Goal: Information Seeking & Learning: Learn about a topic

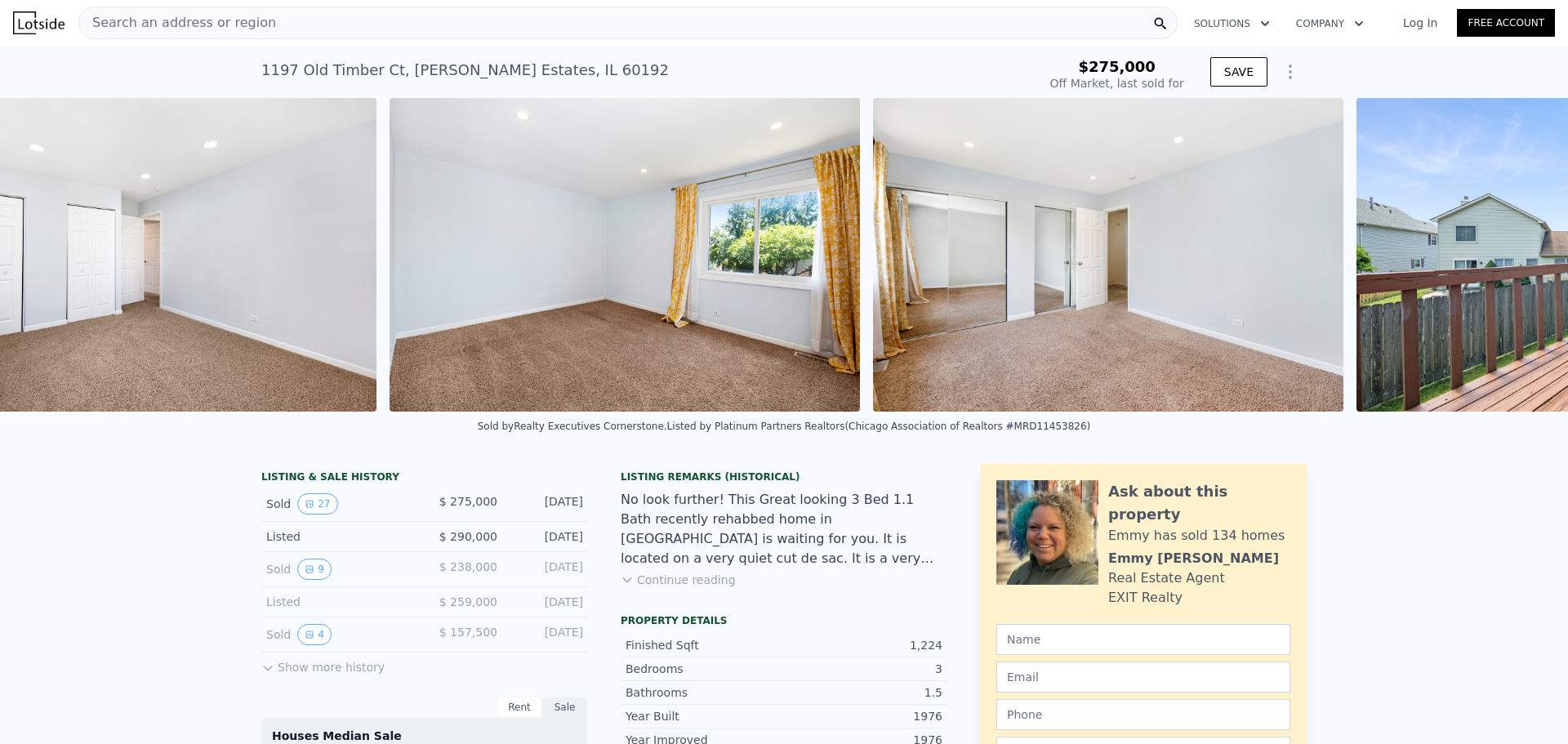
scroll to position [0, 9934]
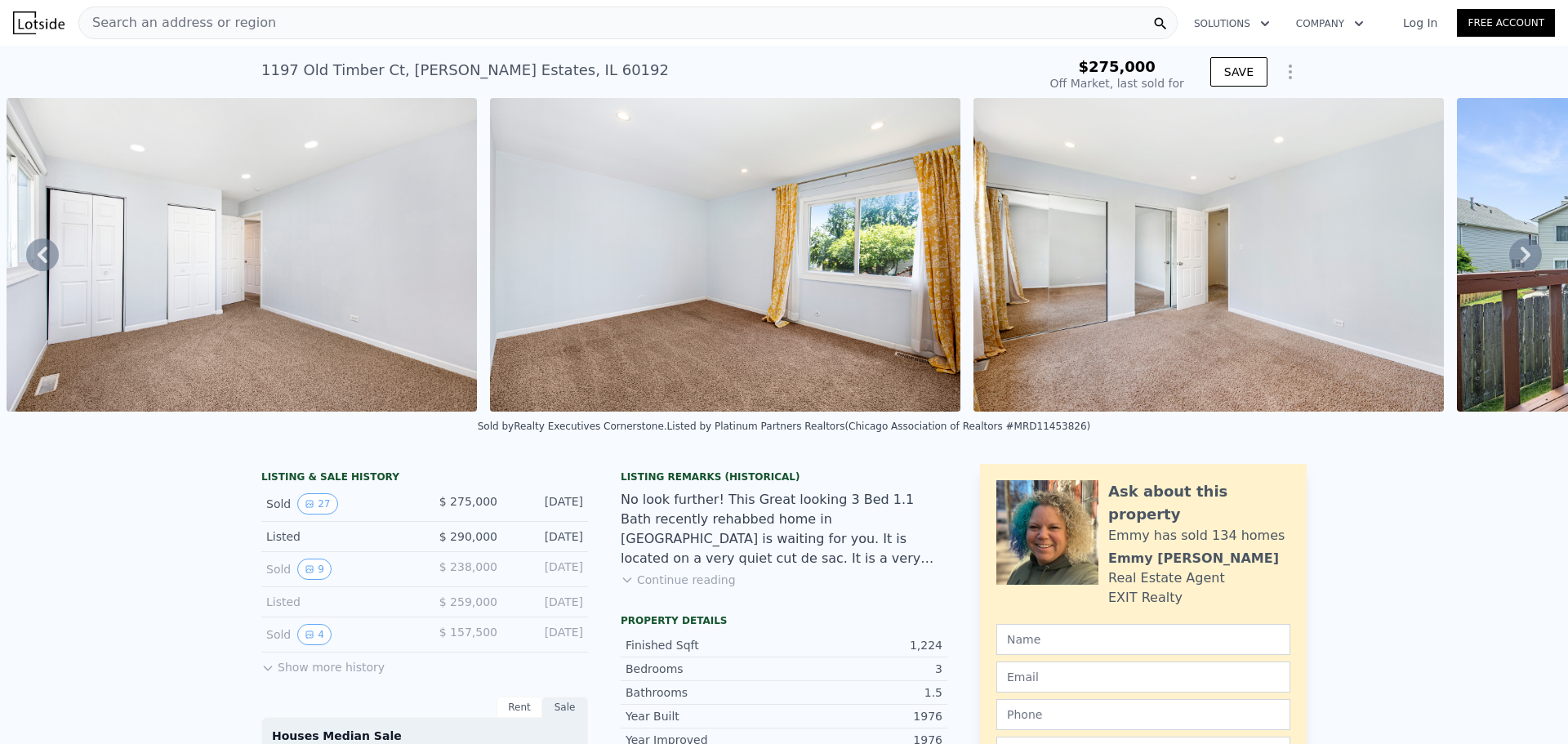
click at [849, 523] on div "No look further! This Great looking 3 Bed 1.1 Bath recently rehabbed home in [G…" at bounding box center [784, 529] width 327 height 78
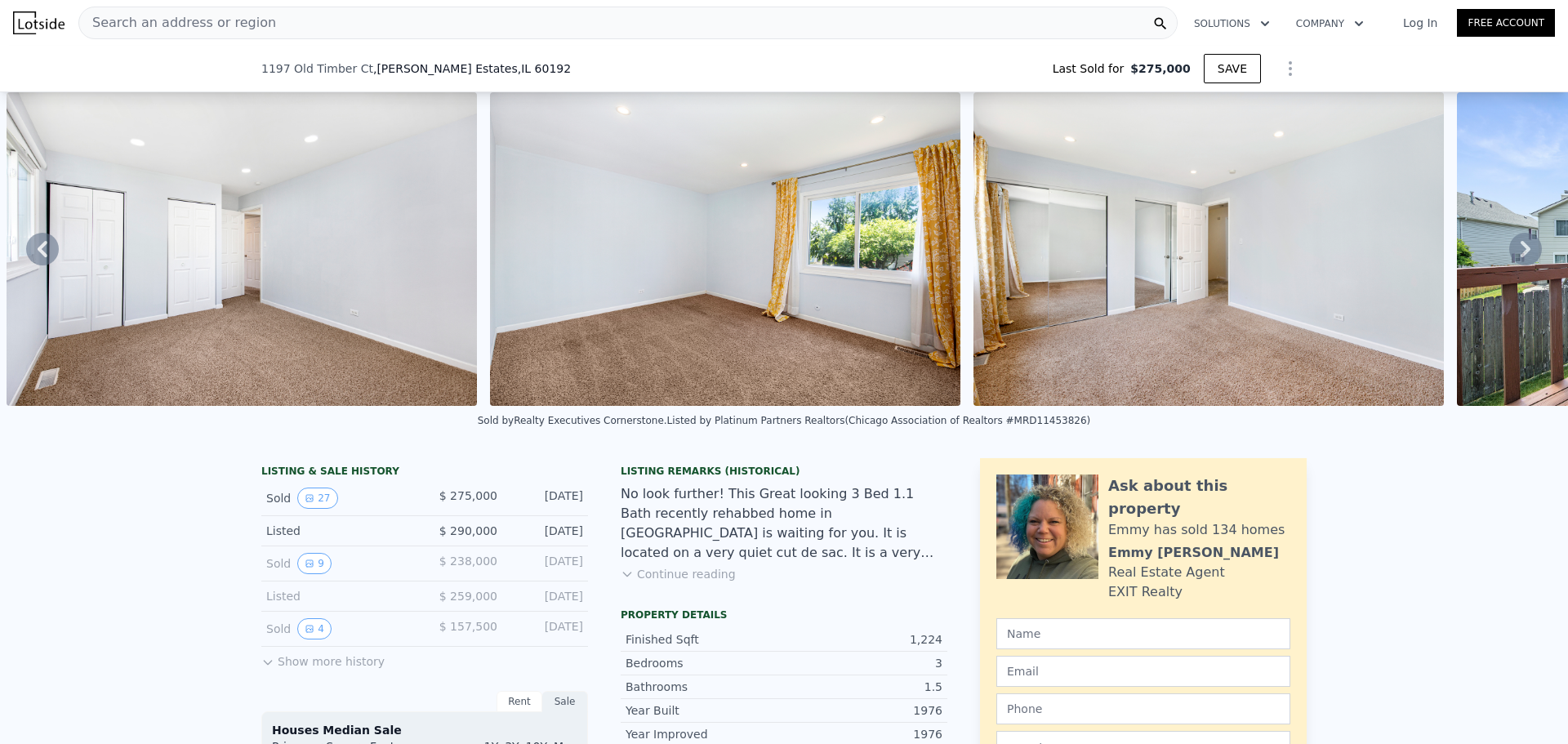
scroll to position [103, 0]
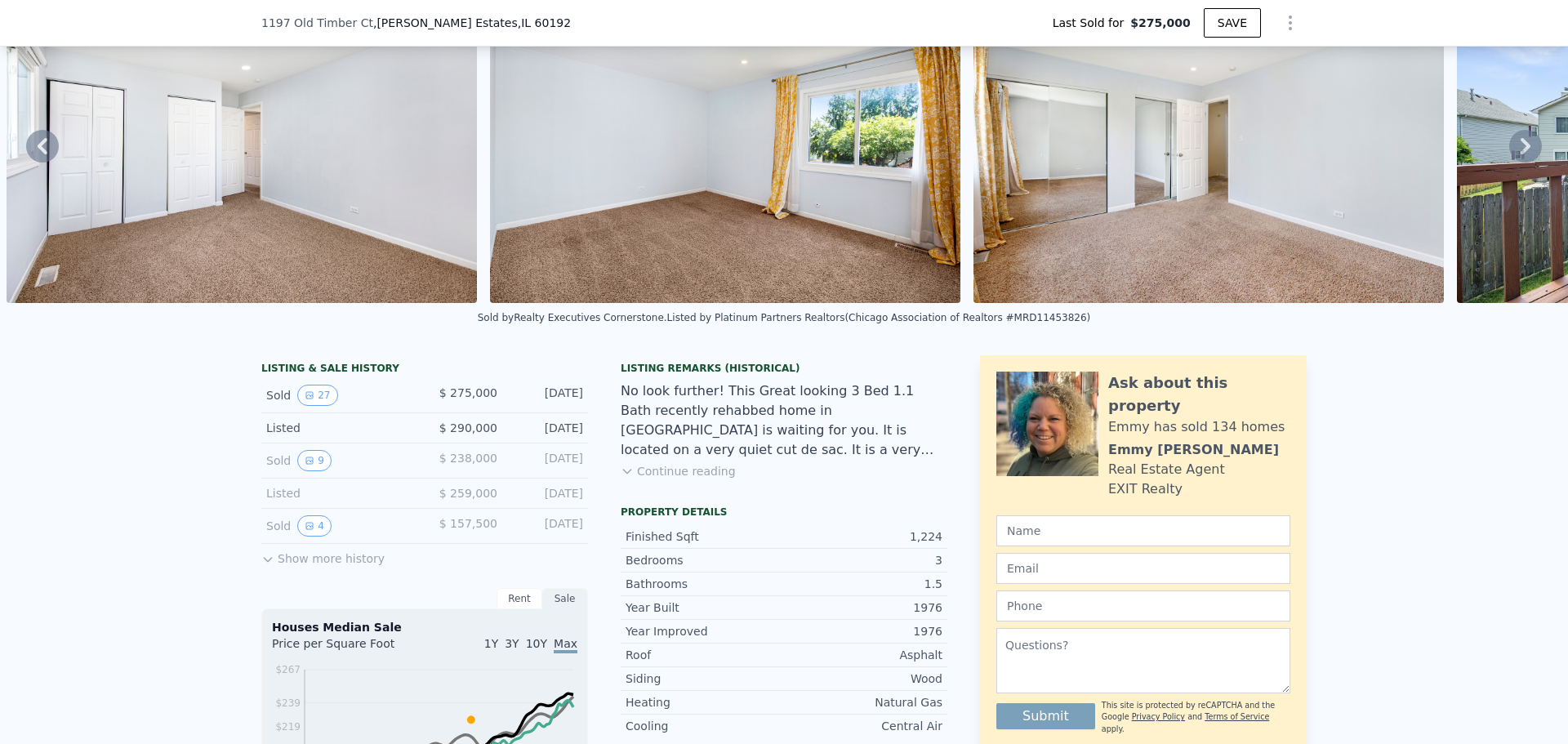
click at [264, 566] on icon at bounding box center [268, 559] width 13 height 13
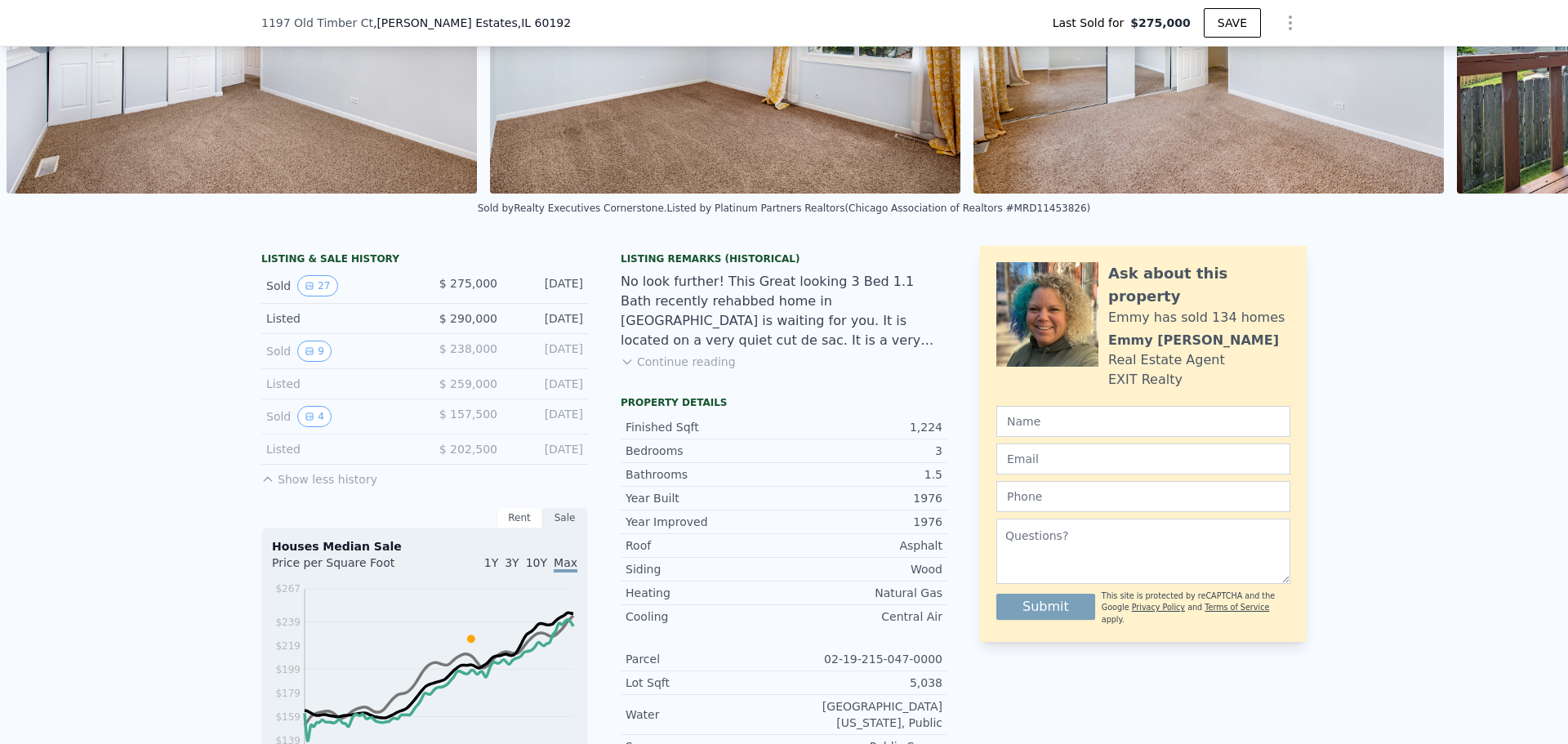
scroll to position [321, 0]
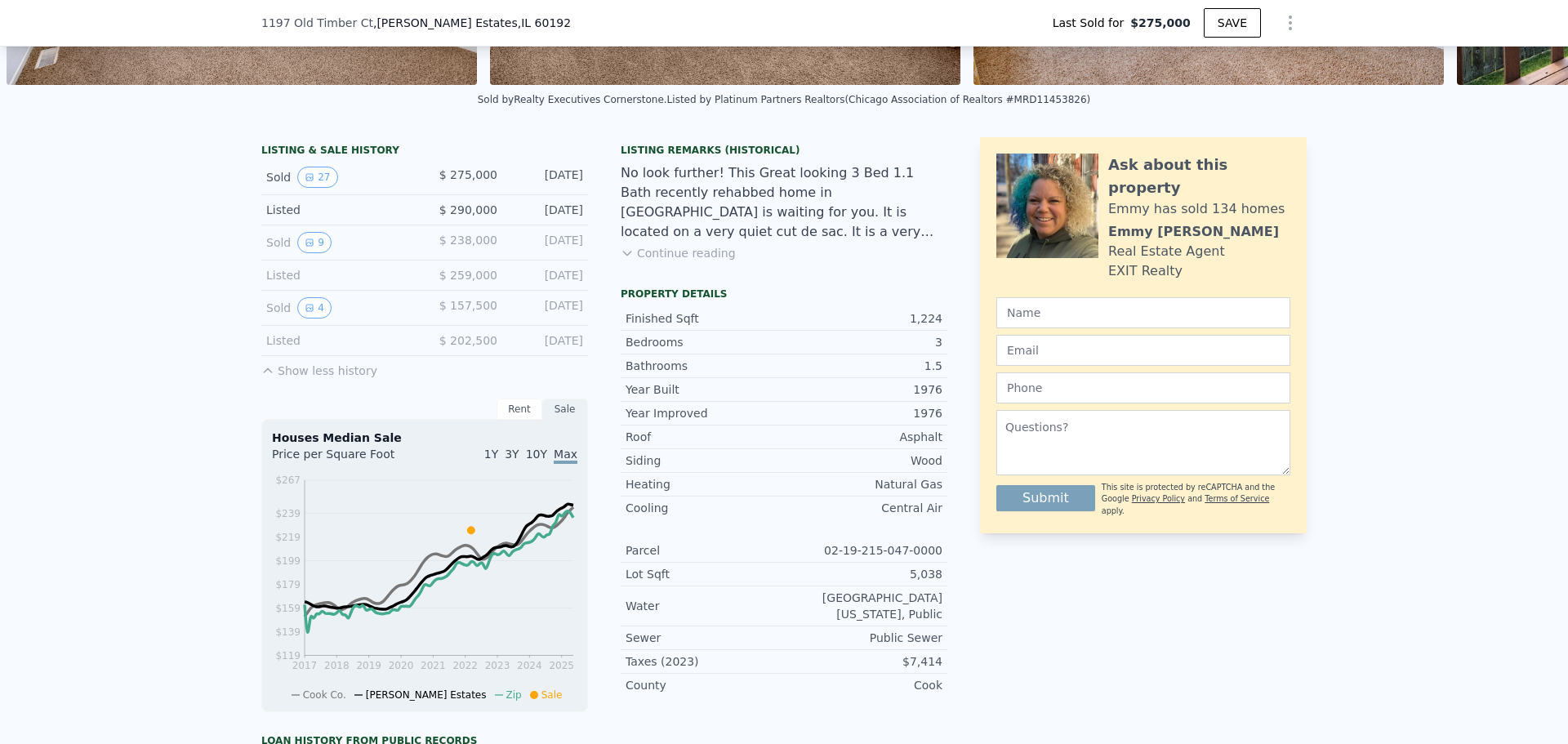
click at [924, 445] on div "Asphalt" at bounding box center [863, 437] width 159 height 16
click at [670, 261] on button "Continue reading" at bounding box center [678, 253] width 115 height 16
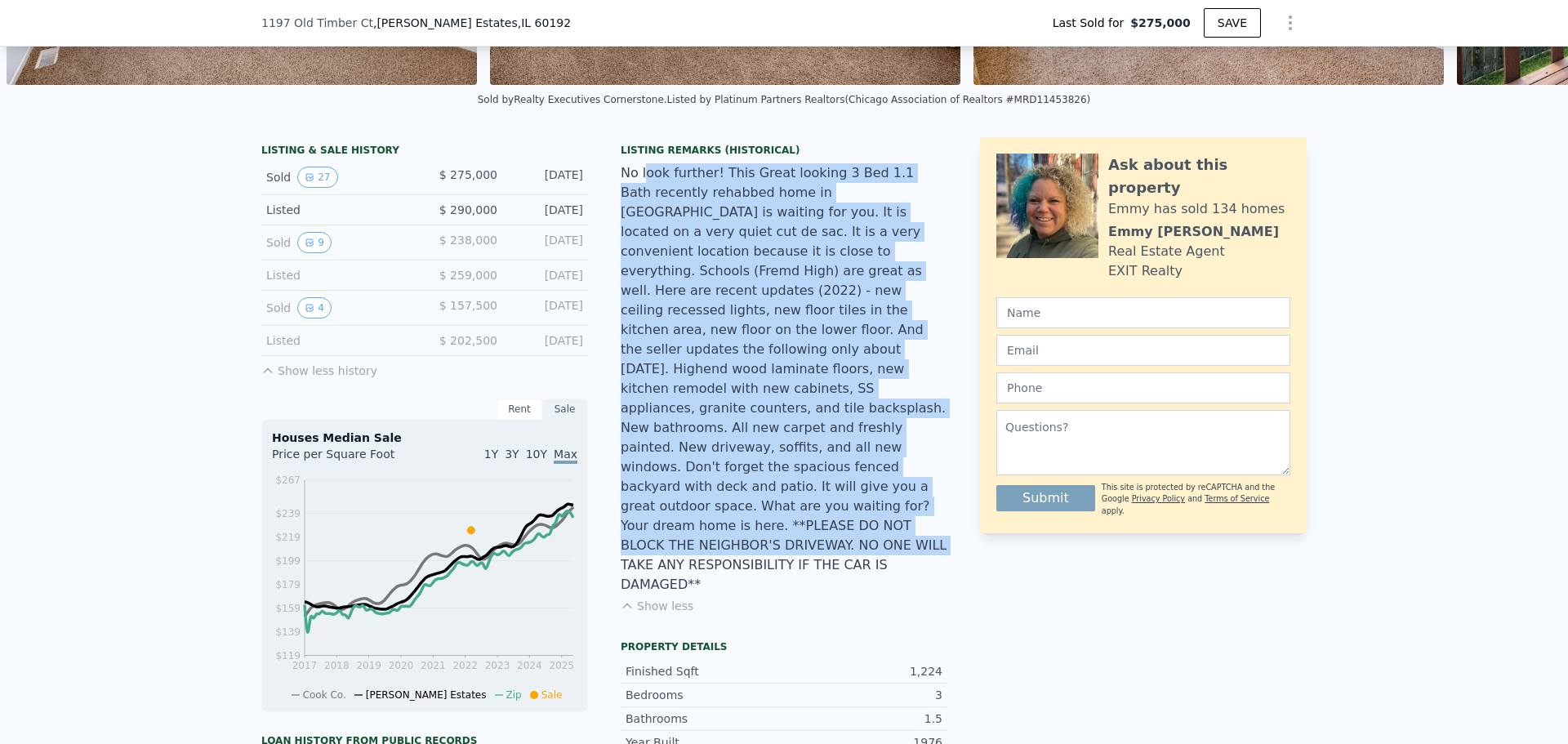
drag, startPoint x: 639, startPoint y: 186, endPoint x: 837, endPoint y: 483, distance: 356.9
click at [837, 483] on div "No look further! This Great looking 3 Bed 1.1 Bath recently rehabbed home in [G…" at bounding box center [784, 379] width 327 height 431
click at [839, 485] on div "No look further! This Great looking 3 Bed 1.1 Bath recently rehabbed home in [G…" at bounding box center [784, 379] width 327 height 431
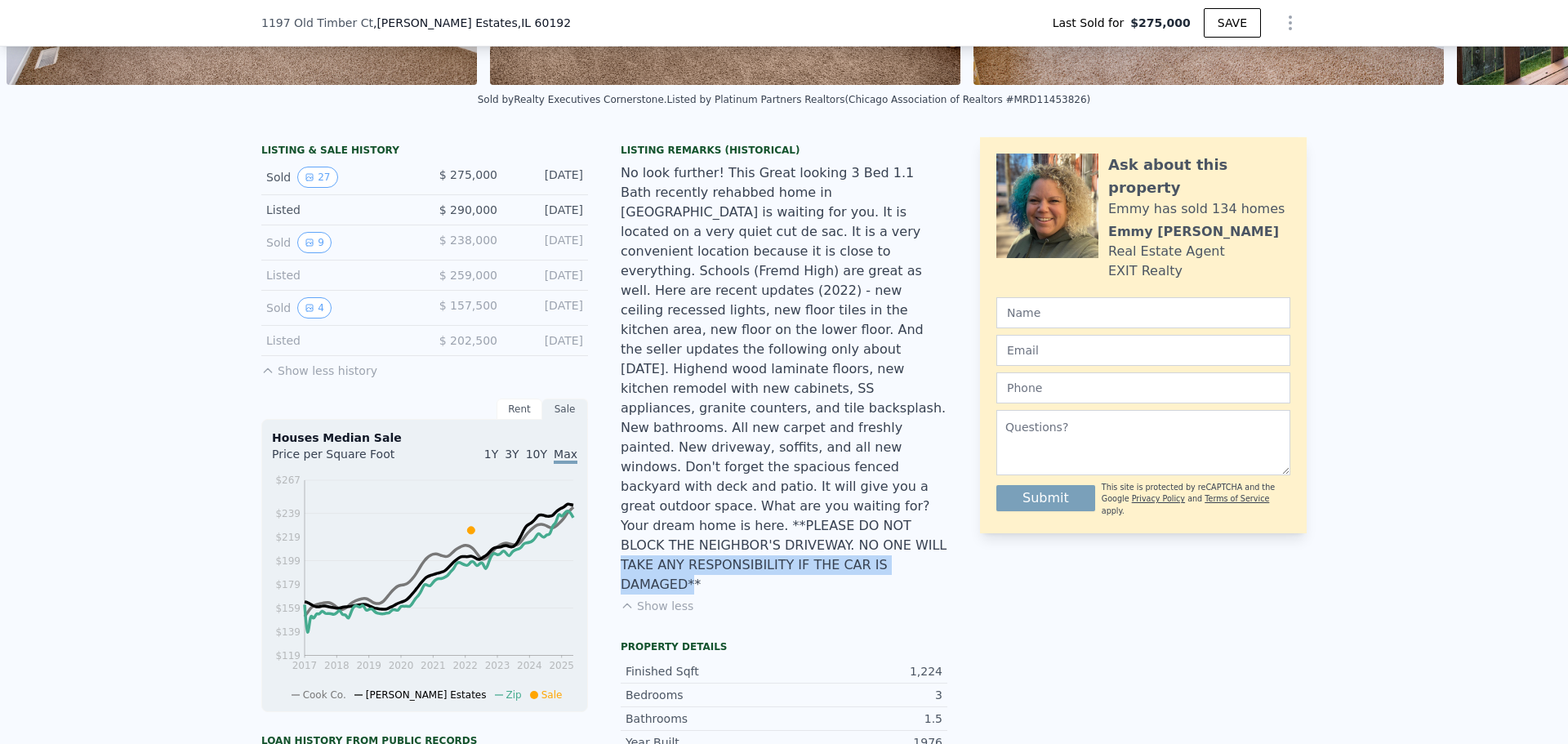
drag, startPoint x: 849, startPoint y: 502, endPoint x: 833, endPoint y: 478, distance: 28.8
click at [833, 478] on div "No look further! This Great looking 3 Bed 1.1 Bath recently rehabbed home in [G…" at bounding box center [784, 379] width 327 height 431
drag, startPoint x: 831, startPoint y: 476, endPoint x: 857, endPoint y: 500, distance: 35.4
click at [857, 500] on div "No look further! This Great looking 3 Bed 1.1 Bath recently rehabbed home in [G…" at bounding box center [784, 379] width 327 height 431
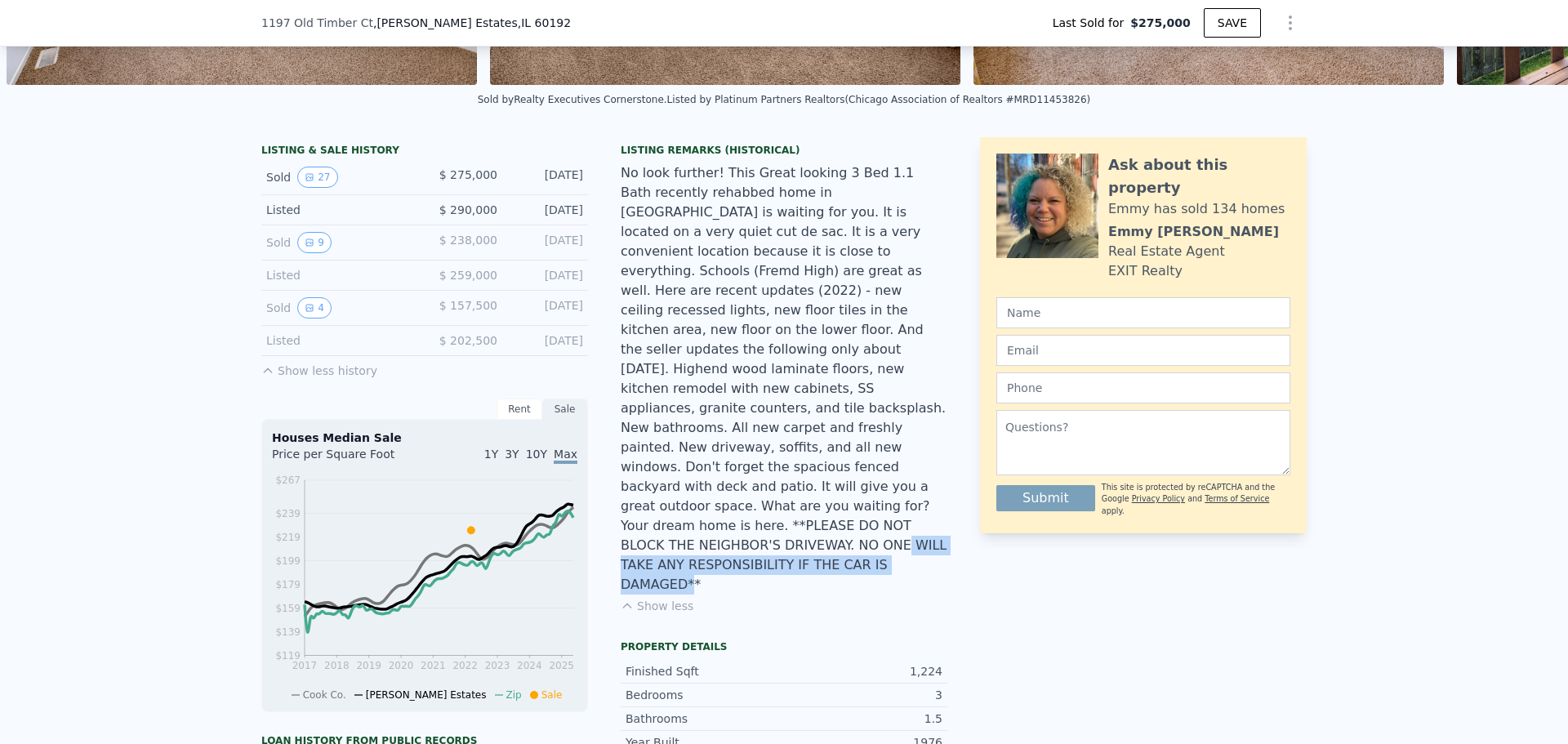
click at [857, 498] on div "No look further! This Great looking 3 Bed 1.1 Bath recently rehabbed home in [G…" at bounding box center [784, 379] width 327 height 431
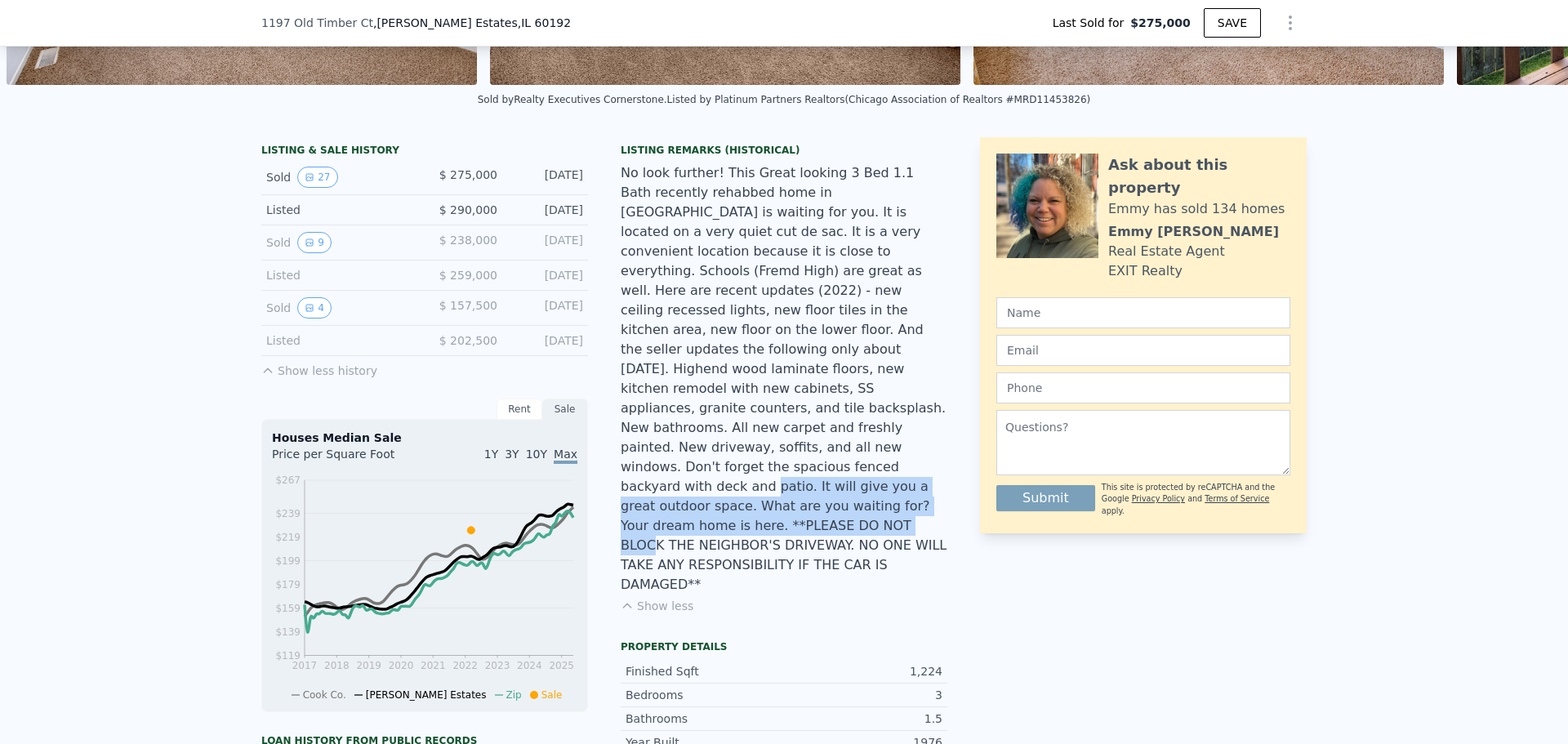
drag, startPoint x: 847, startPoint y: 418, endPoint x: 874, endPoint y: 463, distance: 52.5
click at [874, 463] on div "No look further! This Great looking 3 Bed 1.1 Bath recently rehabbed home in [G…" at bounding box center [784, 379] width 327 height 431
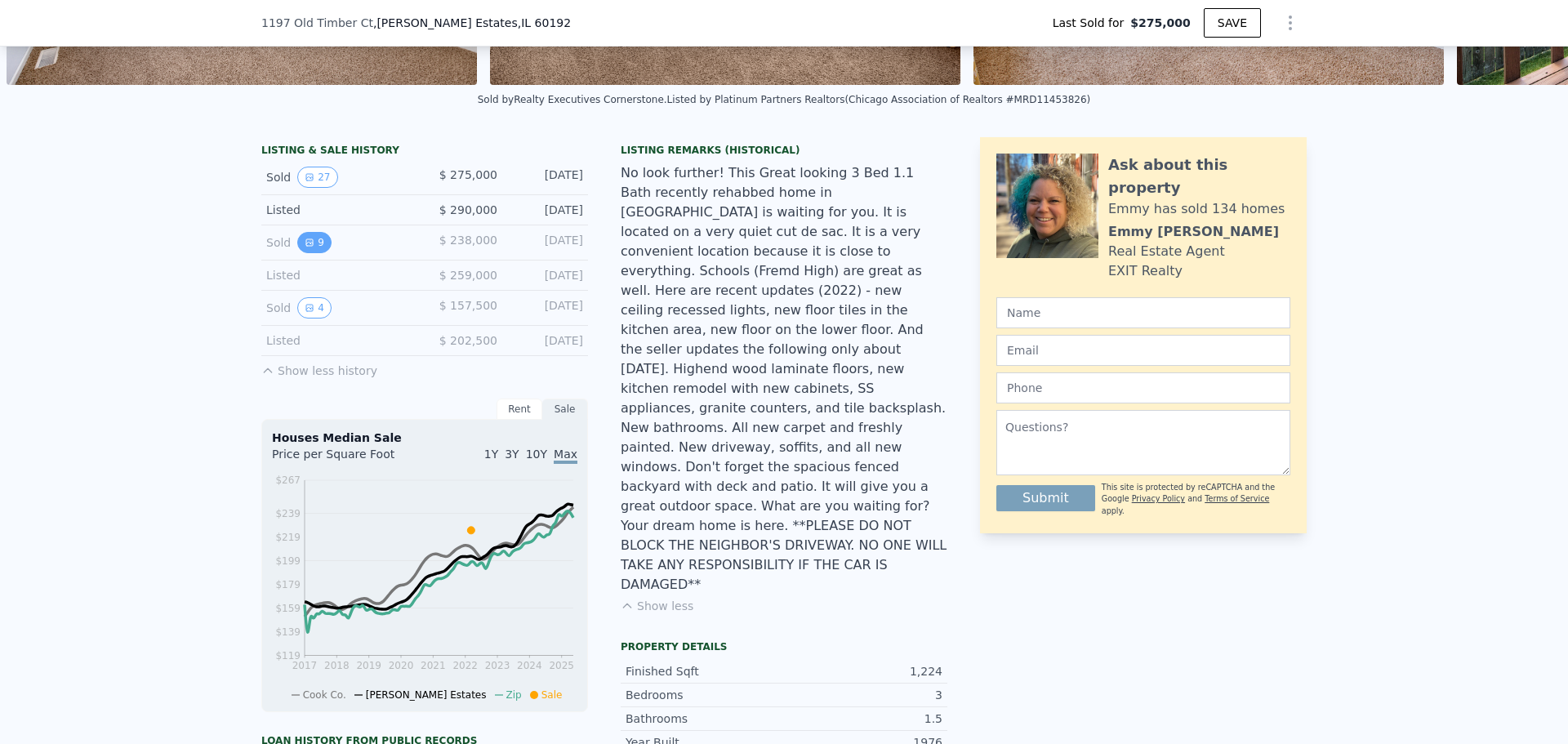
click at [306, 246] on icon "View historical data" at bounding box center [310, 242] width 7 height 7
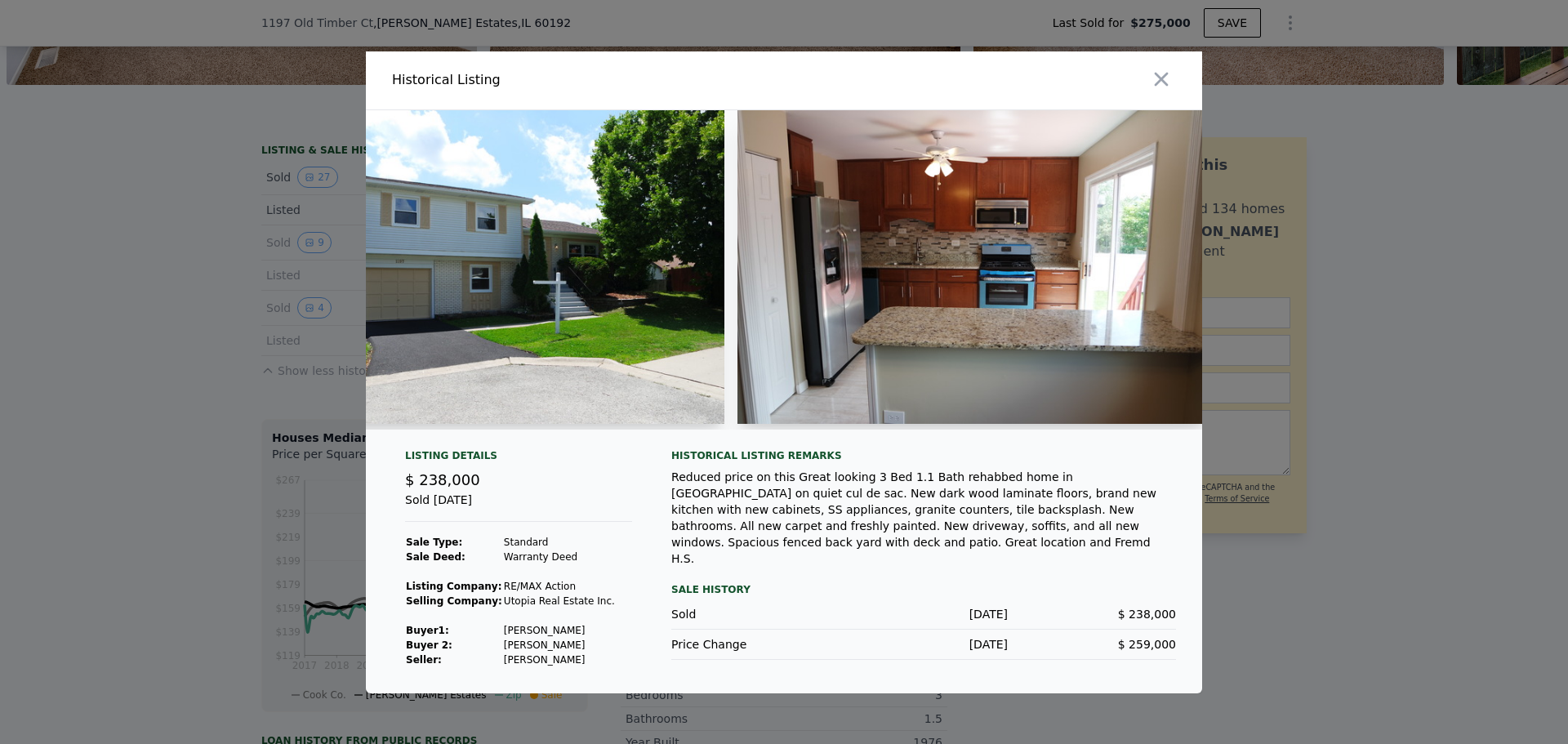
scroll to position [0, 148]
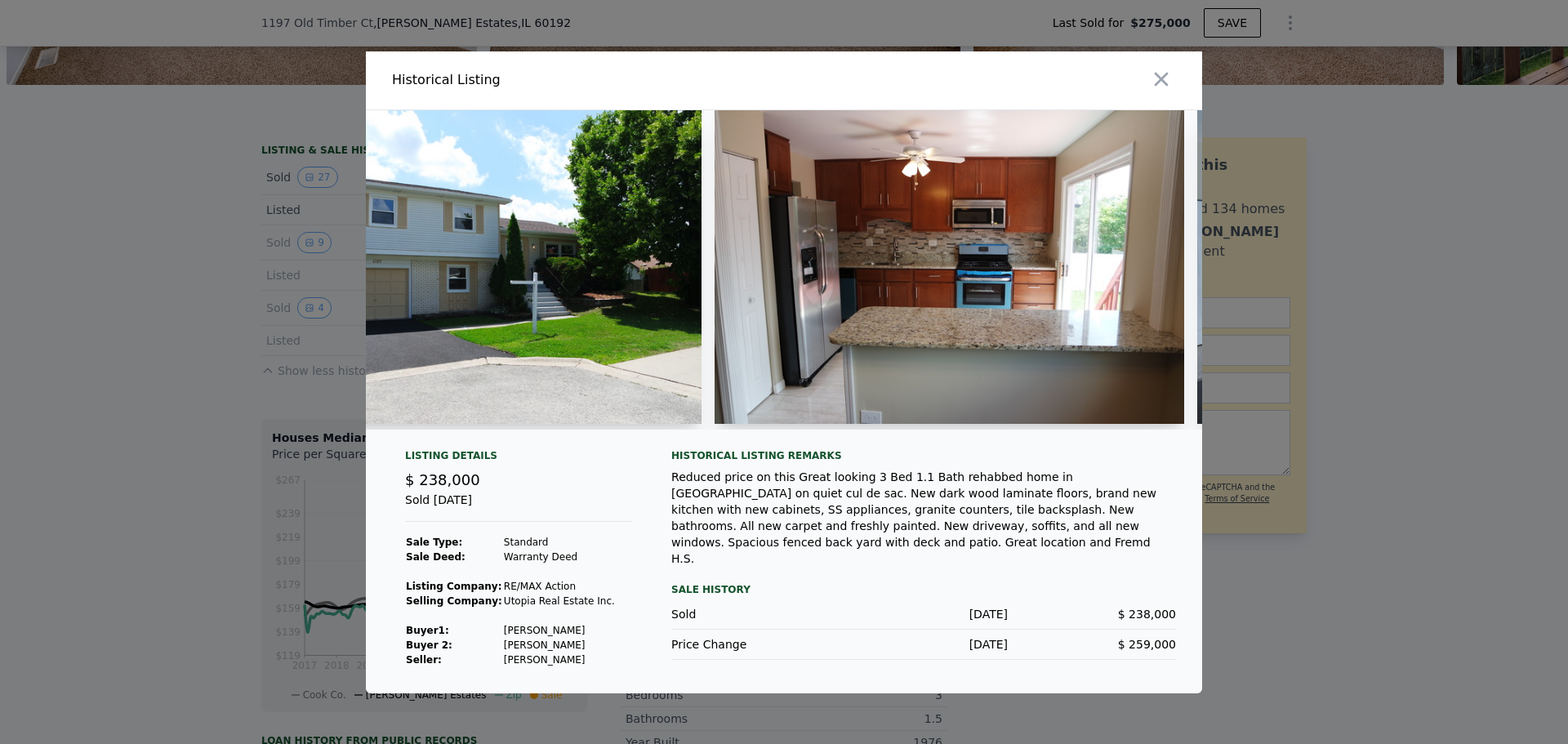
drag, startPoint x: 588, startPoint y: 434, endPoint x: 618, endPoint y: 431, distance: 30.1
click at [618, 431] on div at bounding box center [784, 276] width 836 height 333
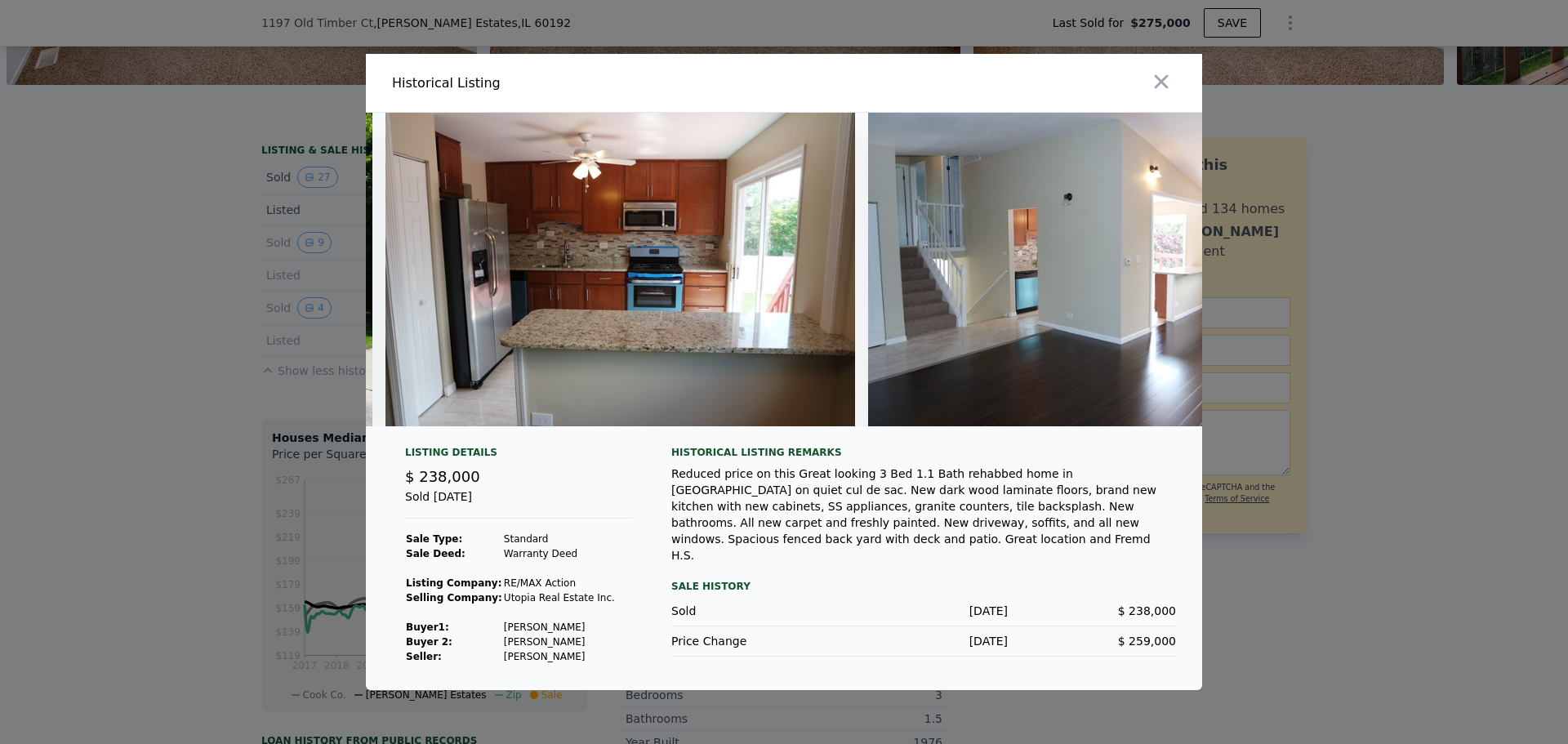
scroll to position [0, 0]
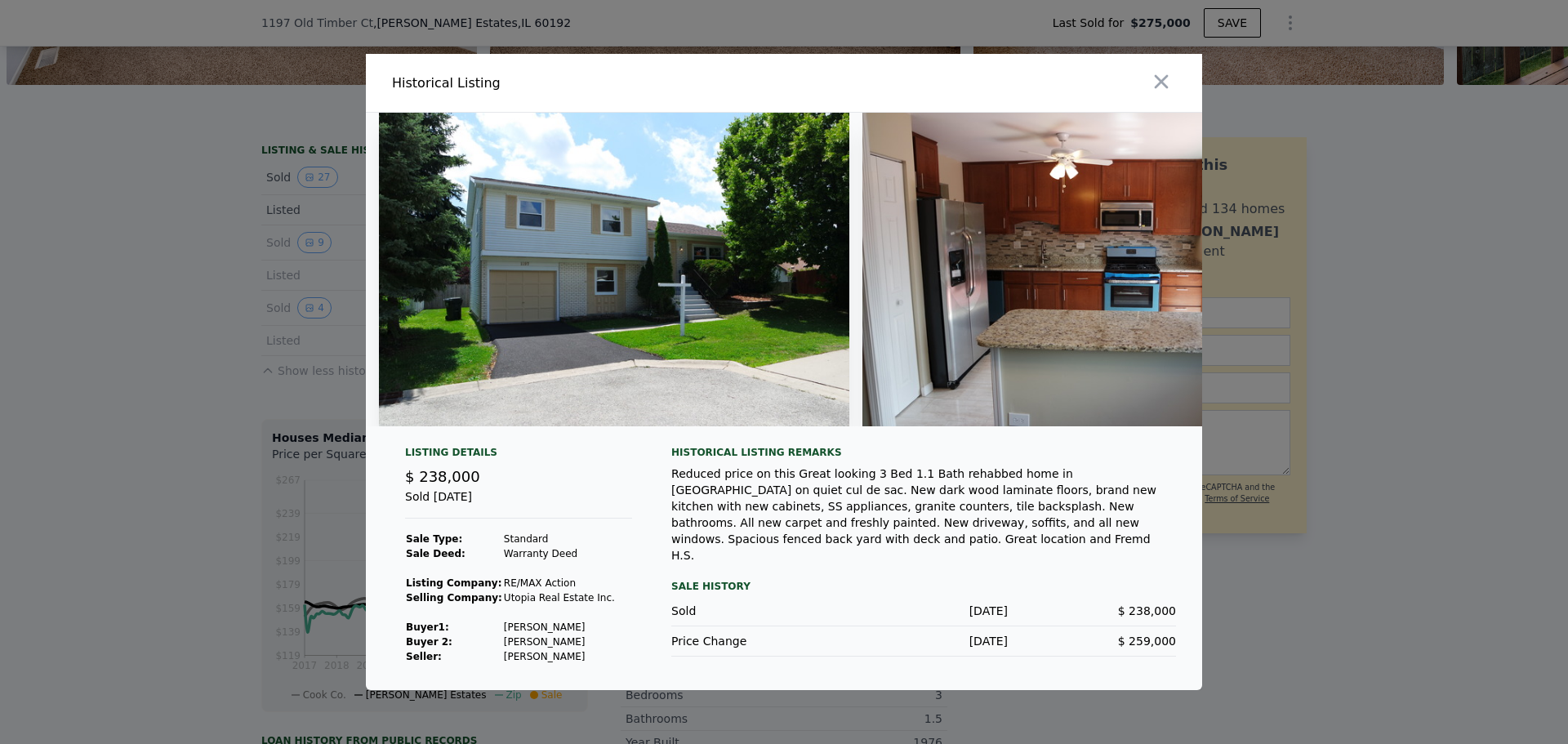
drag, startPoint x: 500, startPoint y: 633, endPoint x: 517, endPoint y: 640, distance: 18.4
click at [508, 633] on td "[PERSON_NAME]" at bounding box center [559, 627] width 113 height 15
click at [518, 650] on td "[PERSON_NAME]" at bounding box center [559, 642] width 113 height 15
drag, startPoint x: 496, startPoint y: 661, endPoint x: 544, endPoint y: 659, distance: 48.0
click at [544, 659] on td "[PERSON_NAME]" at bounding box center [559, 657] width 113 height 15
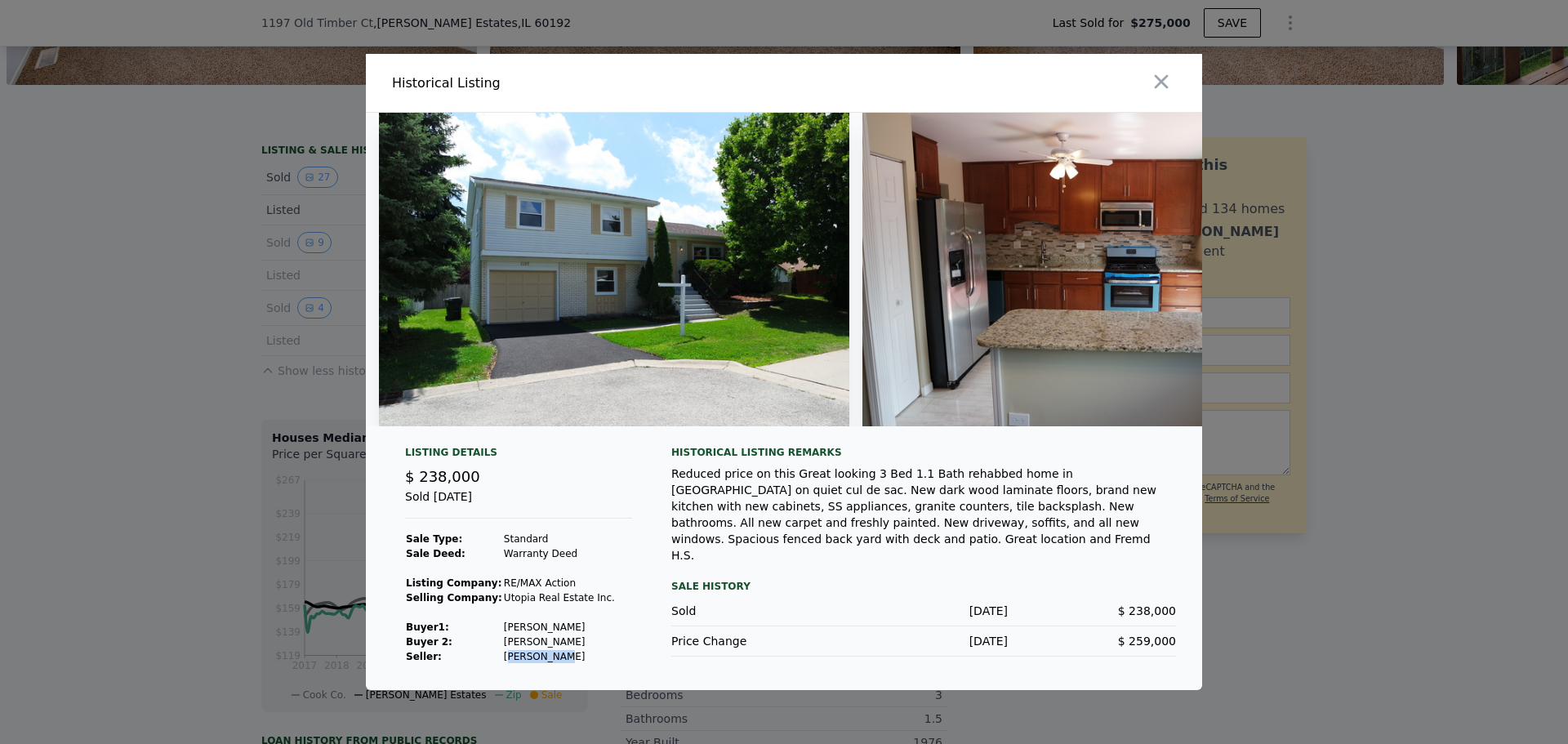
click at [544, 659] on td "[PERSON_NAME]" at bounding box center [559, 657] width 113 height 15
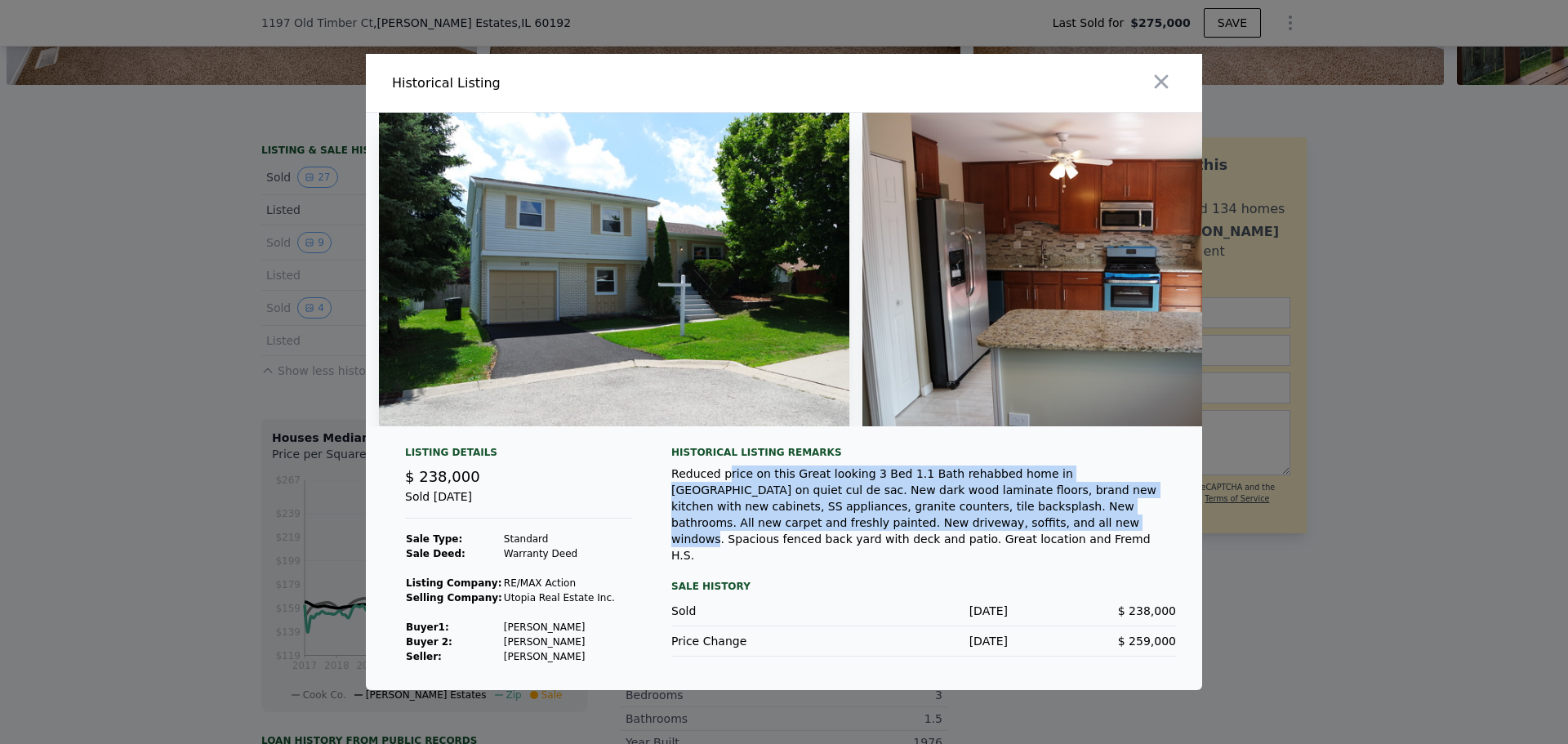
drag, startPoint x: 724, startPoint y: 480, endPoint x: 738, endPoint y: 531, distance: 52.9
click at [738, 531] on div "Reduced price on this Great looking 3 Bed 1.1 Bath rehabbed home in [GEOGRAPHIC…" at bounding box center [923, 514] width 505 height 98
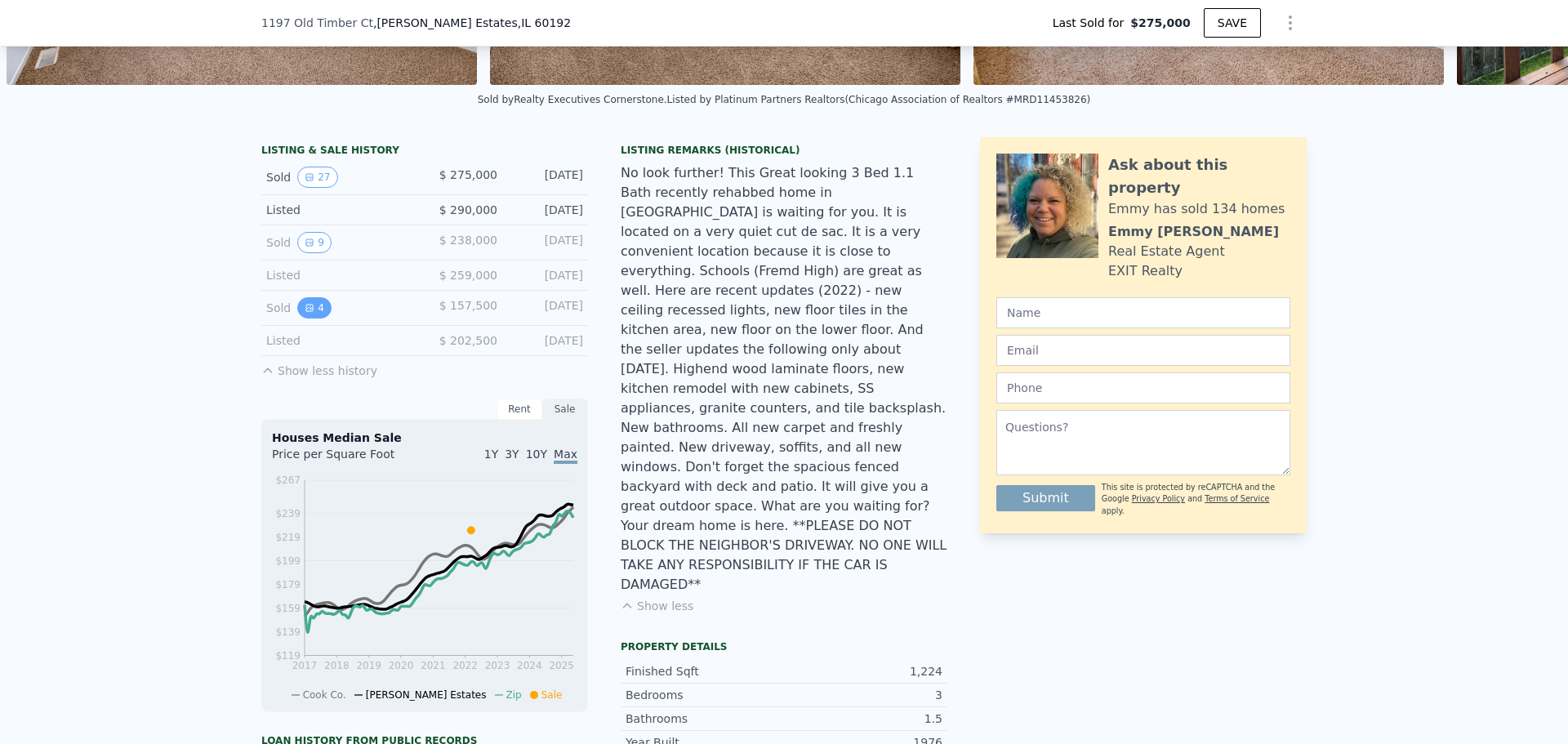
click at [309, 319] on button "4" at bounding box center [315, 308] width 34 height 21
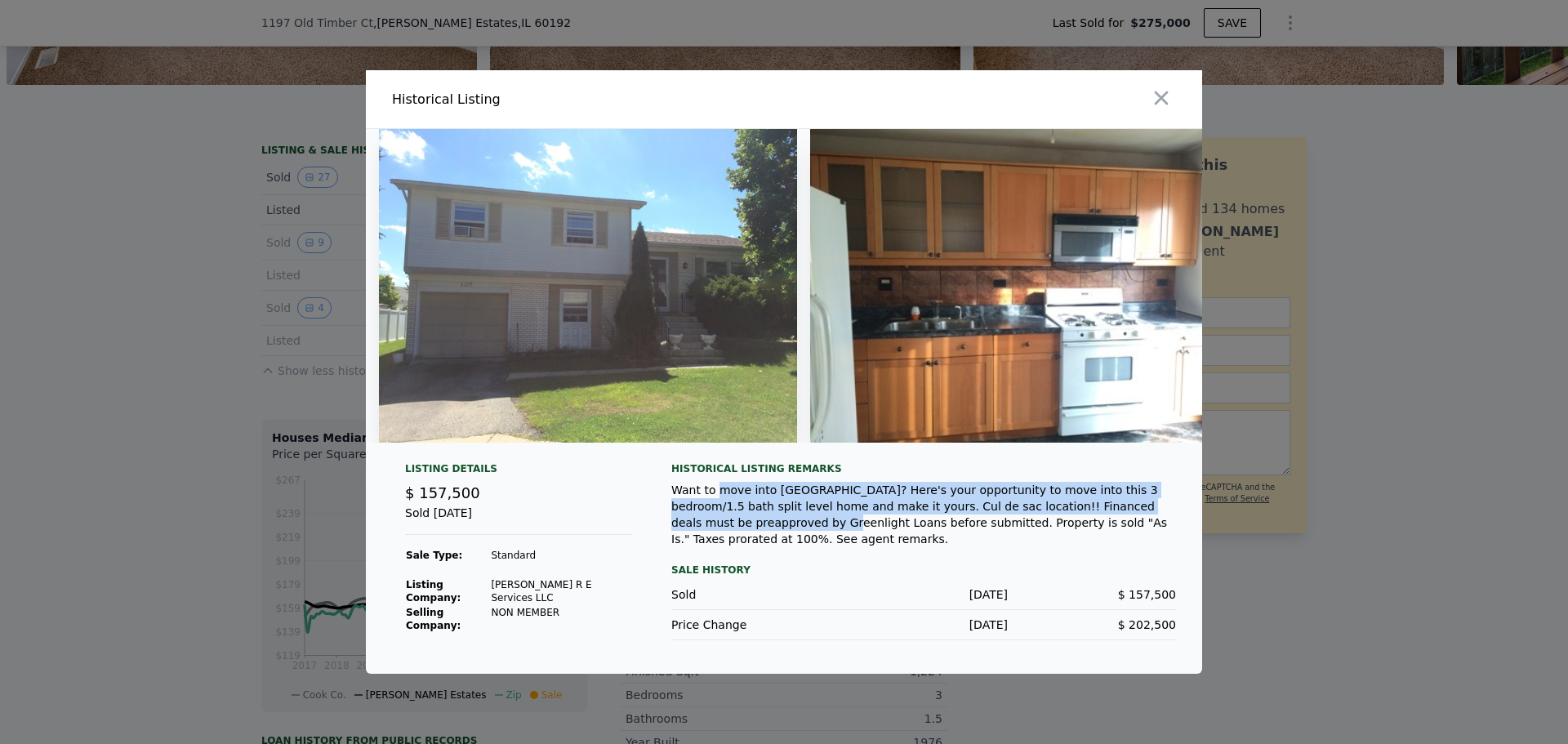
drag, startPoint x: 714, startPoint y: 507, endPoint x: 1151, endPoint y: 530, distance: 437.6
click at [1151, 530] on div "Want to move into [GEOGRAPHIC_DATA]? Here's your opportunity to move into this …" at bounding box center [923, 515] width 505 height 66
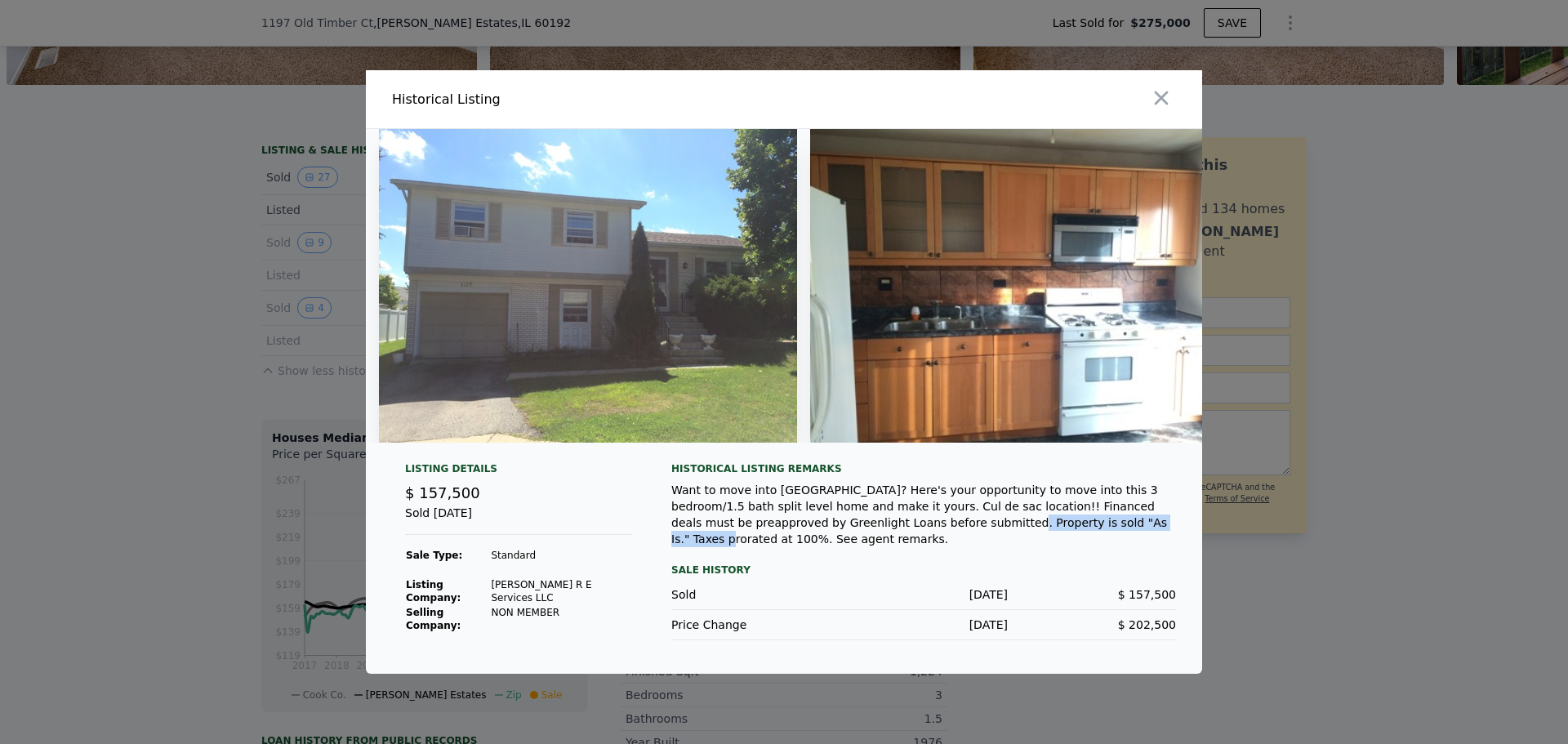
drag, startPoint x: 814, startPoint y: 540, endPoint x: 965, endPoint y: 540, distance: 151.0
click at [965, 540] on div "Want to move into [GEOGRAPHIC_DATA]? Here's your opportunity to move into this …" at bounding box center [923, 515] width 505 height 66
drag, startPoint x: 1088, startPoint y: 542, endPoint x: 1022, endPoint y: 542, distance: 66.0
click at [1022, 542] on div "Want to move into [GEOGRAPHIC_DATA]? Here's your opportunity to move into this …" at bounding box center [923, 515] width 505 height 66
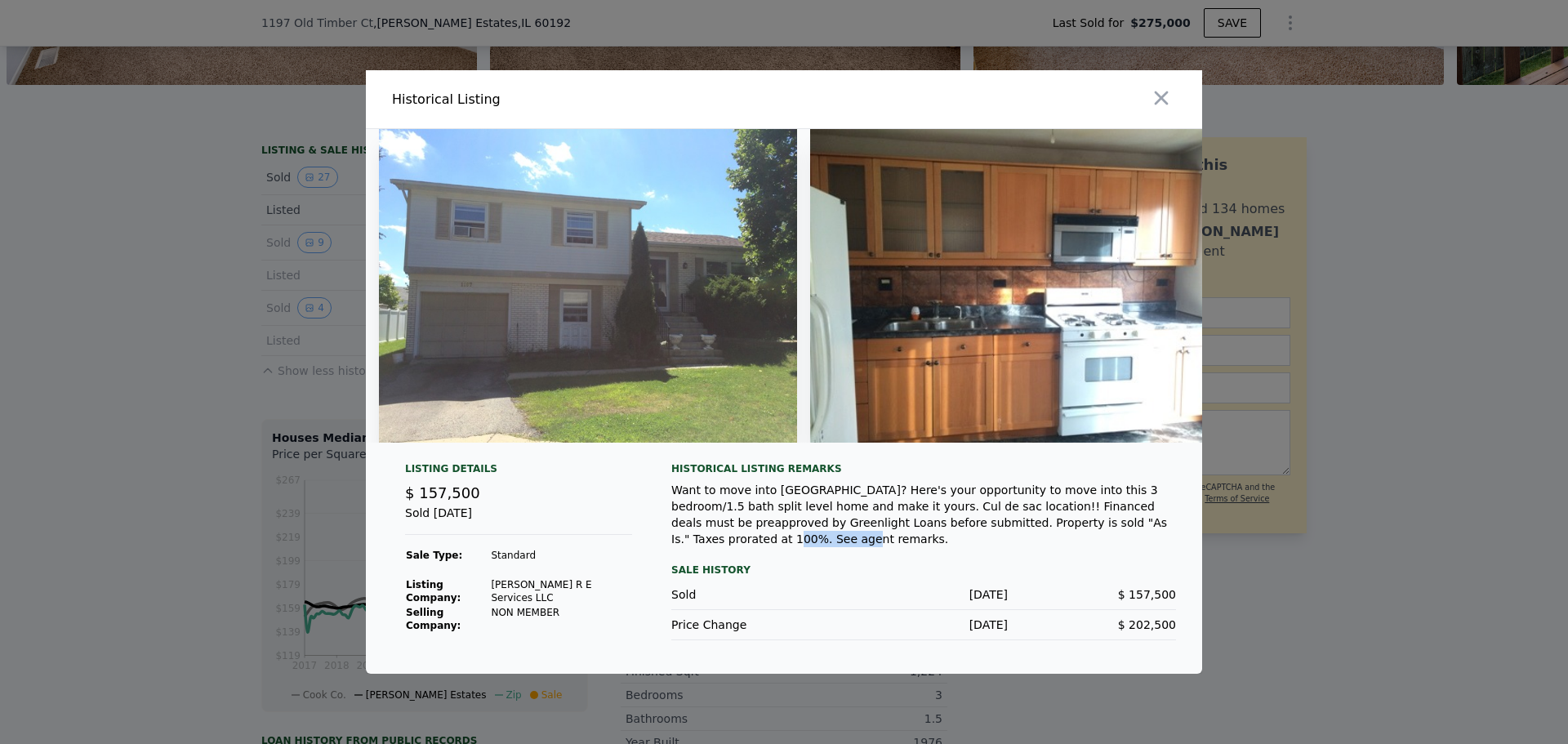
click at [1022, 542] on div "Want to move into [GEOGRAPHIC_DATA]? Here's your opportunity to move into this …" at bounding box center [923, 515] width 505 height 66
drag, startPoint x: 962, startPoint y: 542, endPoint x: 1099, endPoint y: 542, distance: 137.0
click at [1093, 542] on div "Want to move into [GEOGRAPHIC_DATA]? Here's your opportunity to move into this …" at bounding box center [923, 515] width 505 height 66
click at [1099, 542] on div "Want to move into [GEOGRAPHIC_DATA]? Here's your opportunity to move into this …" at bounding box center [923, 515] width 505 height 66
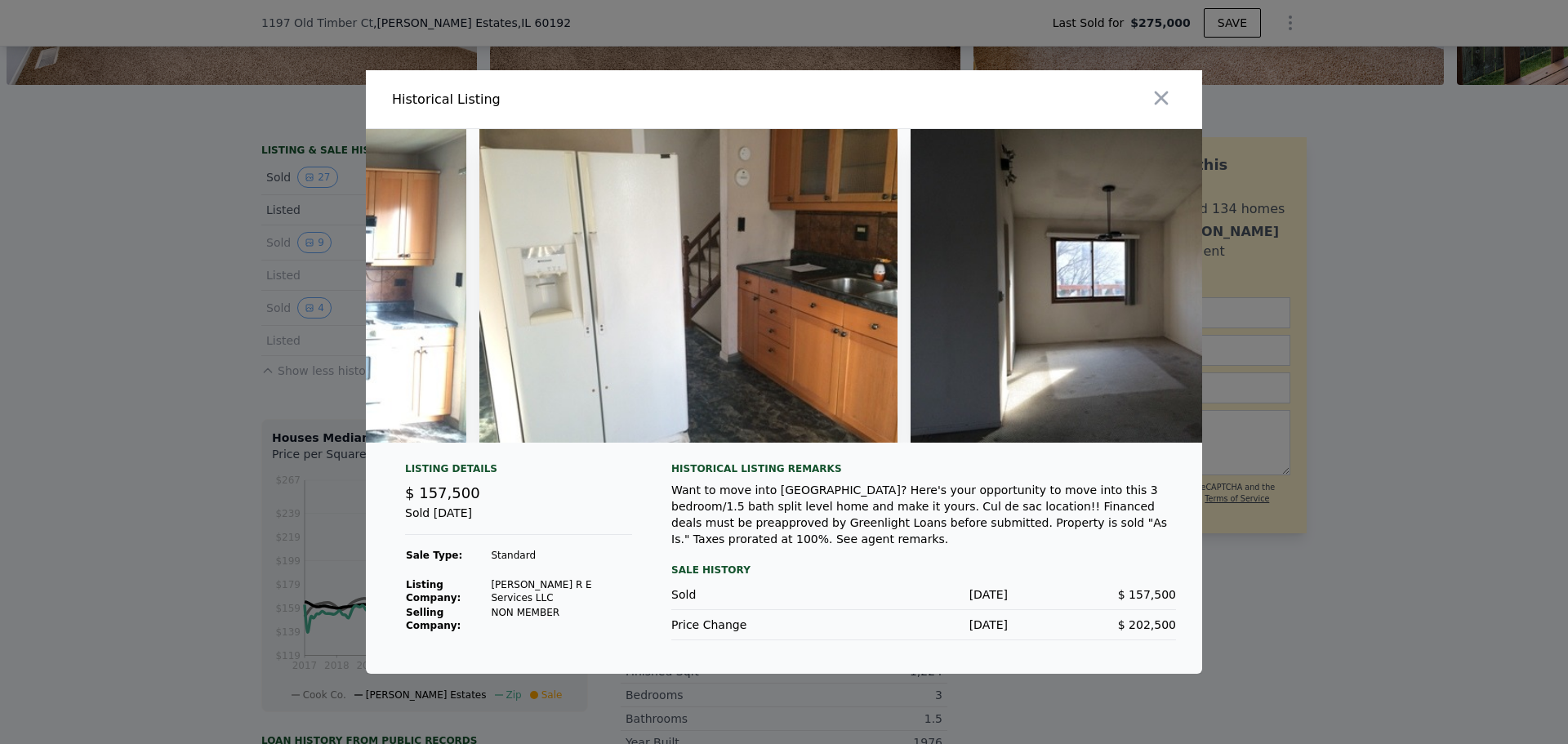
scroll to position [0, 915]
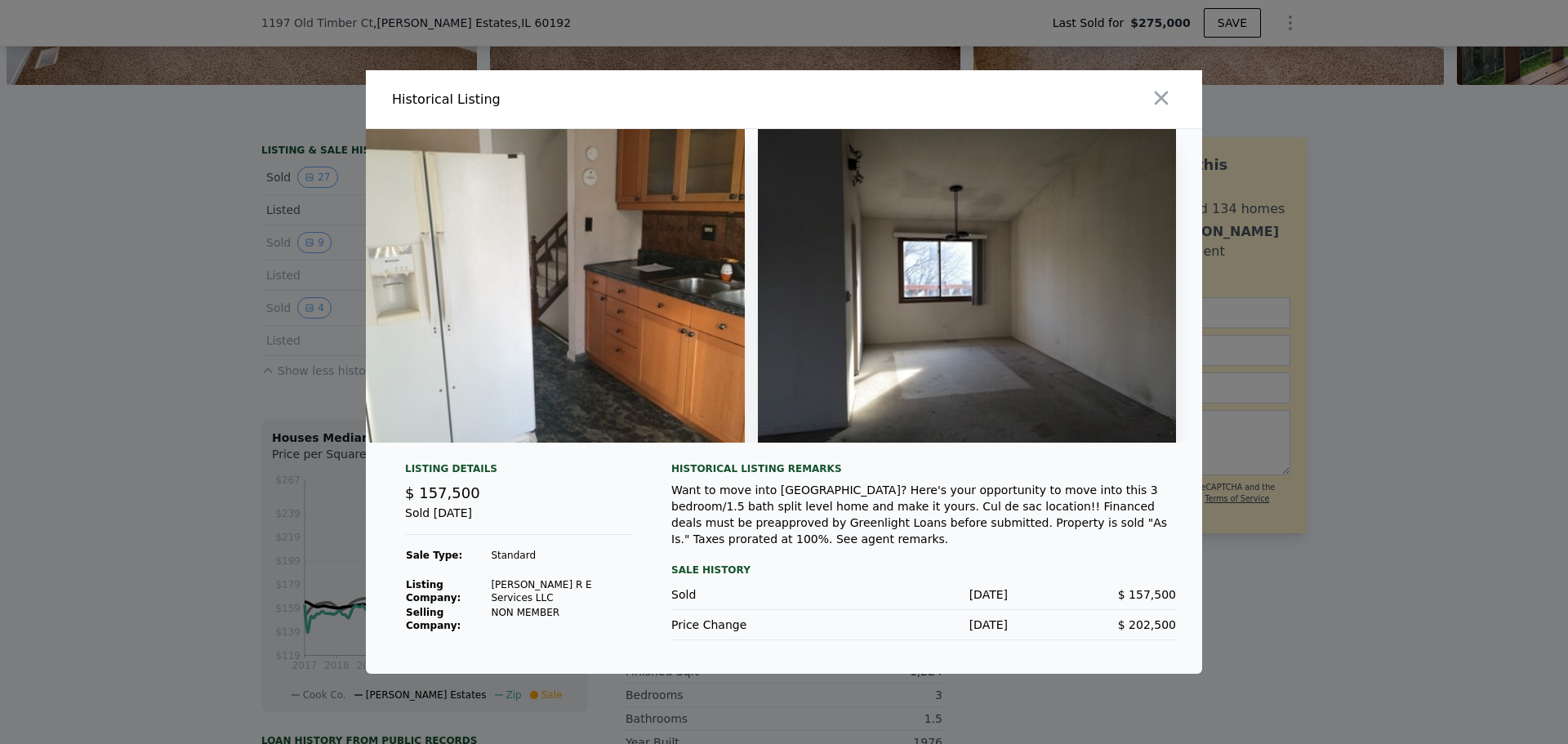
click at [1054, 413] on img at bounding box center [967, 286] width 418 height 314
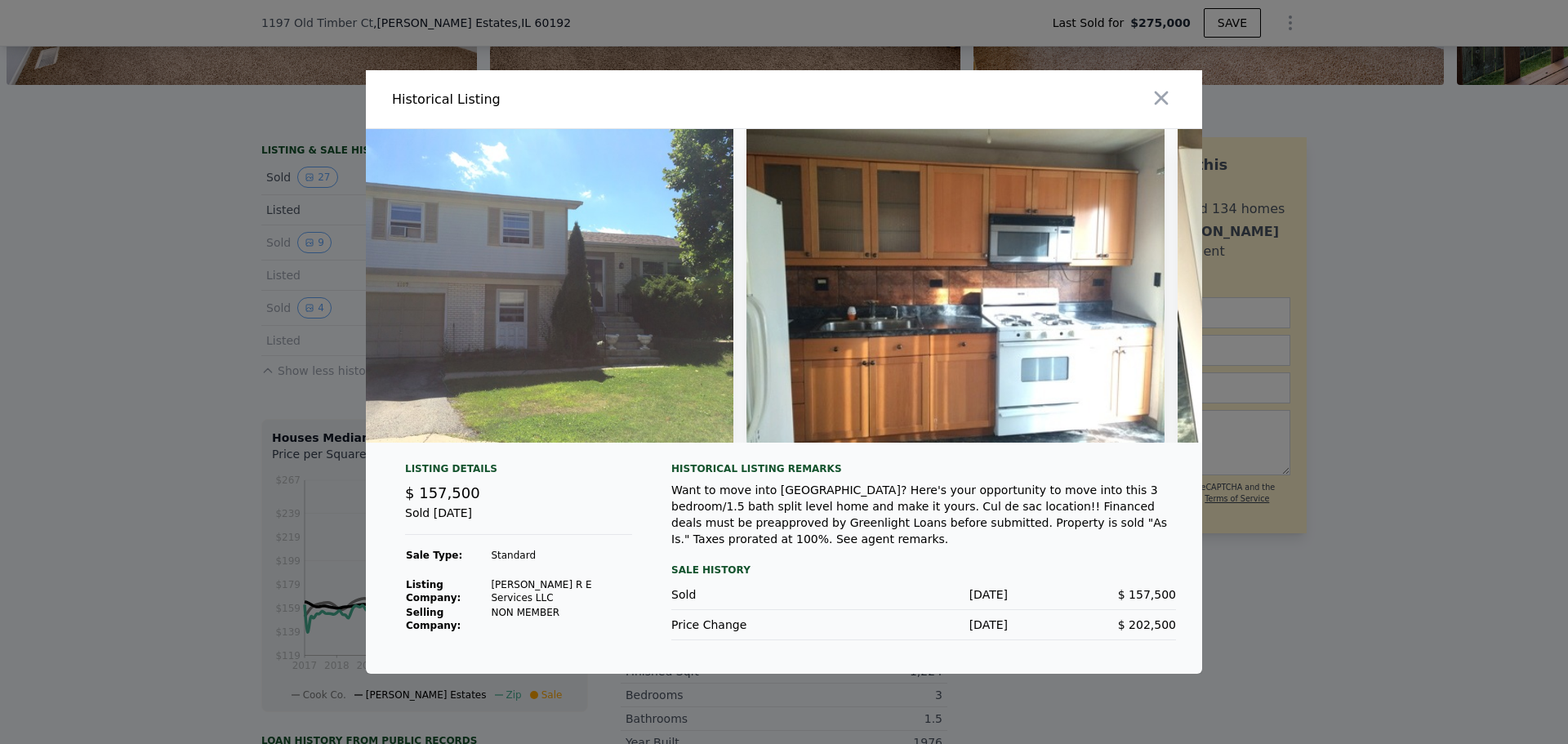
scroll to position [0, 0]
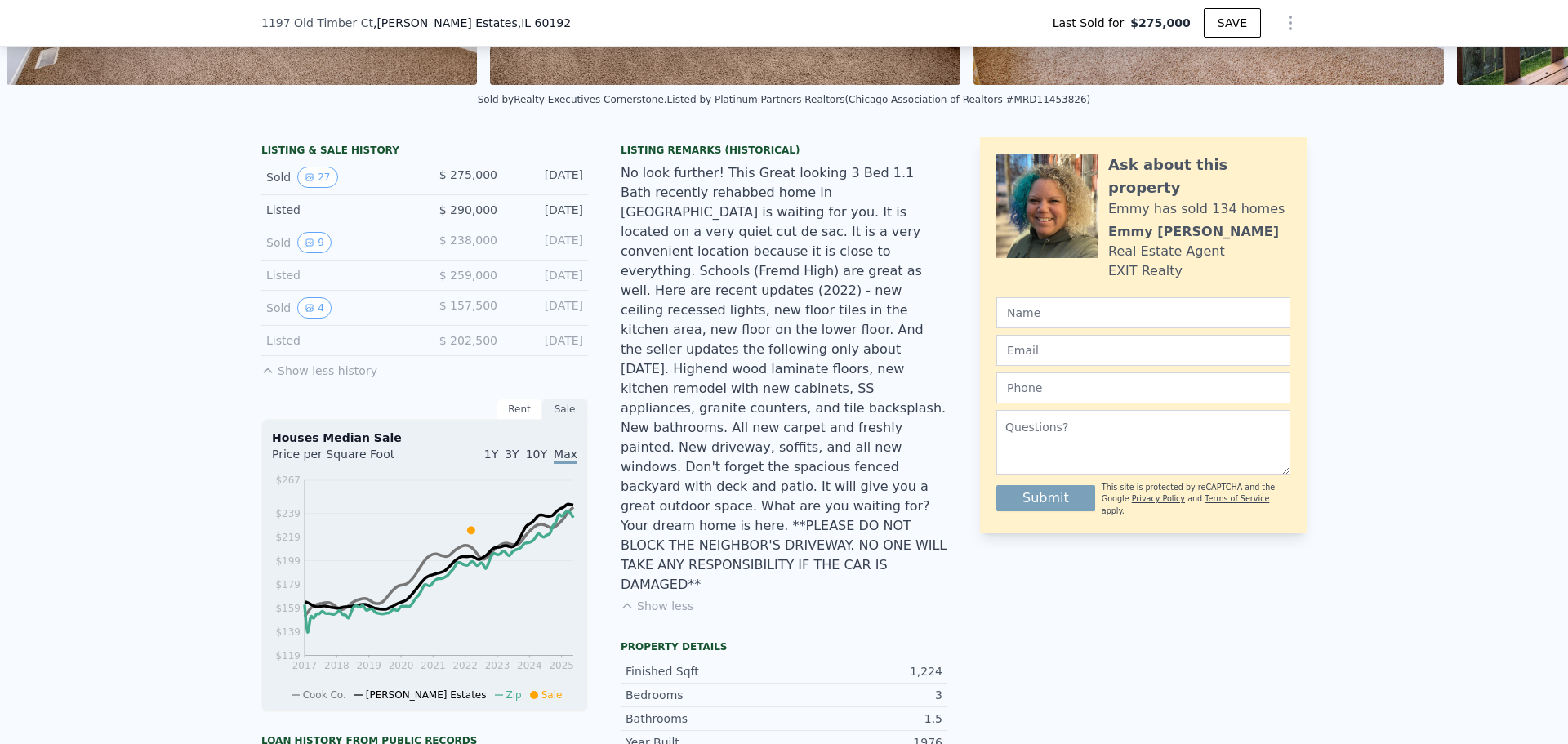
click at [333, 379] on button "Show less history" at bounding box center [319, 368] width 116 height 23
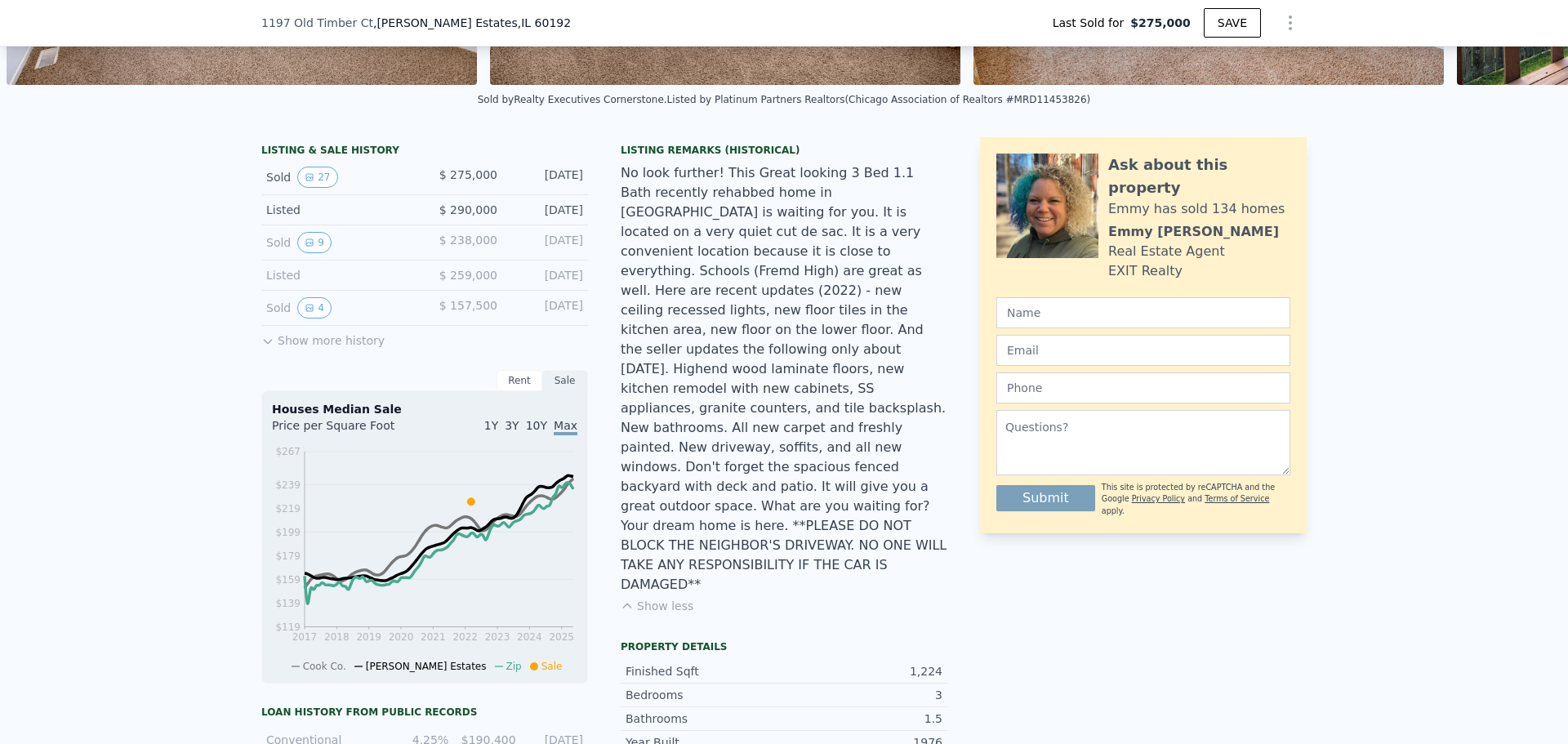
click at [322, 349] on button "Show more history" at bounding box center [323, 338] width 123 height 23
